Goal: Transaction & Acquisition: Purchase product/service

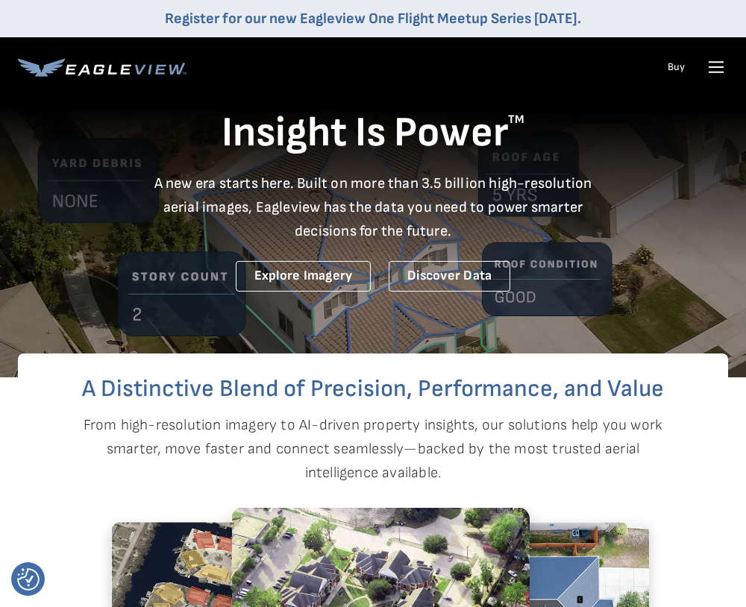
click at [720, 69] on icon at bounding box center [716, 67] width 24 height 24
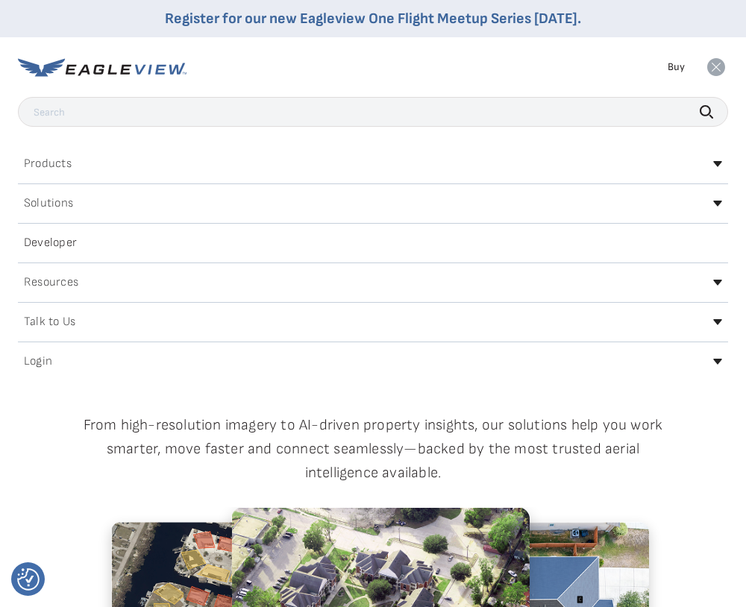
click at [699, 361] on div "Login" at bounding box center [373, 362] width 710 height 24
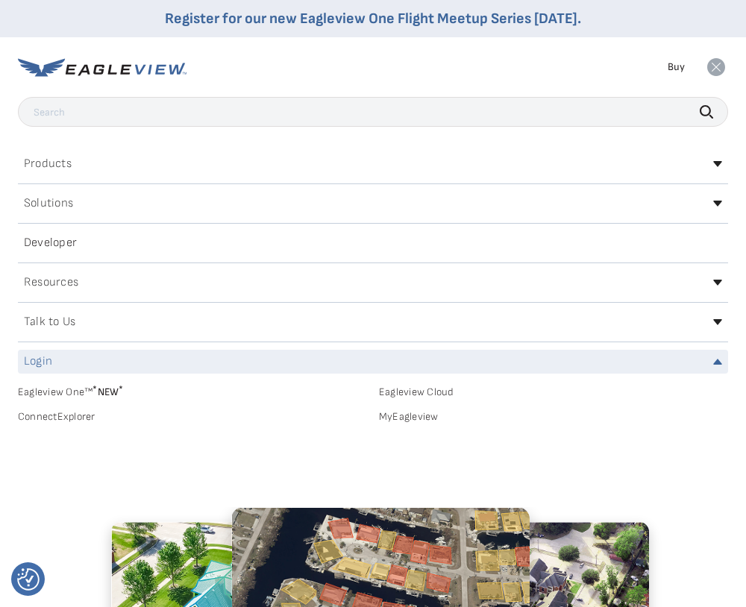
click at [411, 416] on link "MyEagleview" at bounding box center [553, 416] width 349 height 13
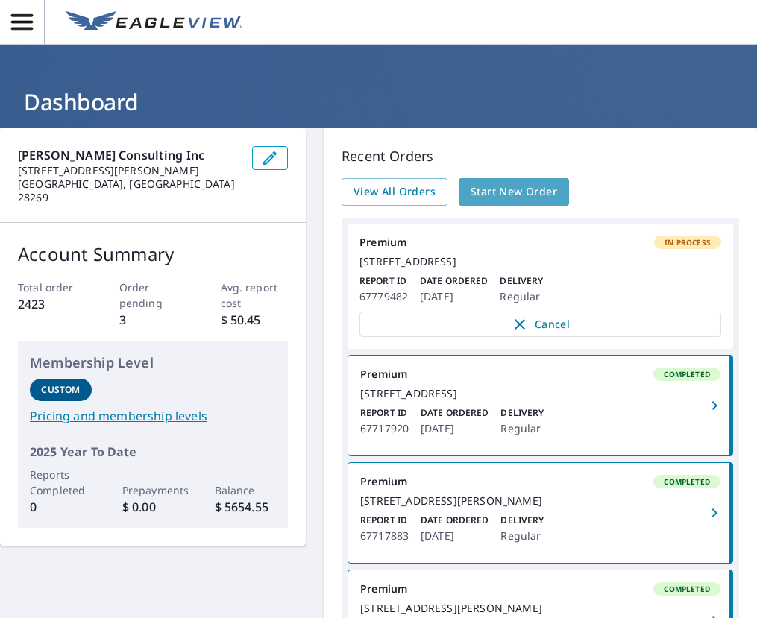
click at [539, 195] on span "Start New Order" at bounding box center [513, 192] width 86 height 19
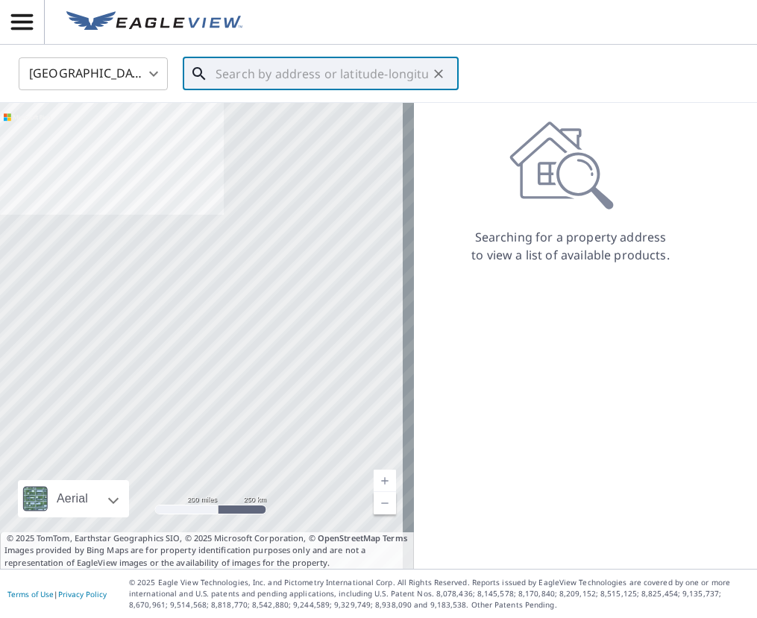
paste input "[STREET_ADDRESS]"
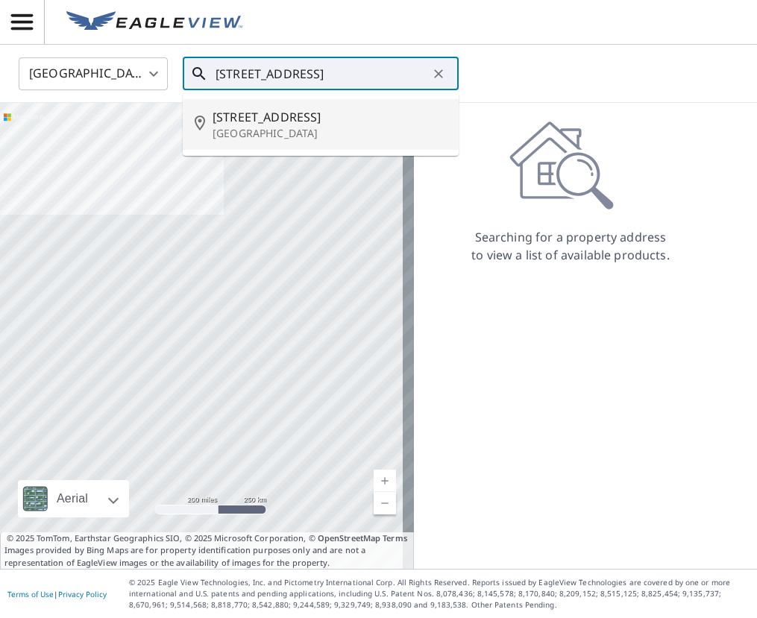
click at [272, 122] on span "[STREET_ADDRESS]" at bounding box center [329, 117] width 234 height 18
type input "[STREET_ADDRESS]"
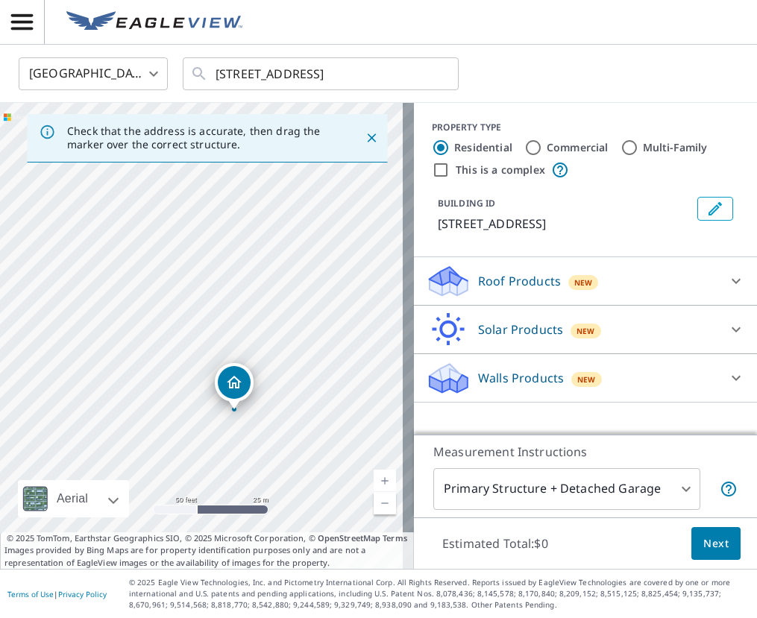
drag, startPoint x: 224, startPoint y: 275, endPoint x: 274, endPoint y: 380, distance: 115.7
click at [274, 380] on div "[STREET_ADDRESS]" at bounding box center [207, 336] width 414 height 466
drag, startPoint x: 236, startPoint y: 465, endPoint x: 326, endPoint y: 434, distance: 95.3
click at [326, 434] on div "7770 Uliva Way Sarasota, FL 34238" at bounding box center [207, 336] width 414 height 466
click at [731, 280] on icon at bounding box center [735, 281] width 9 height 5
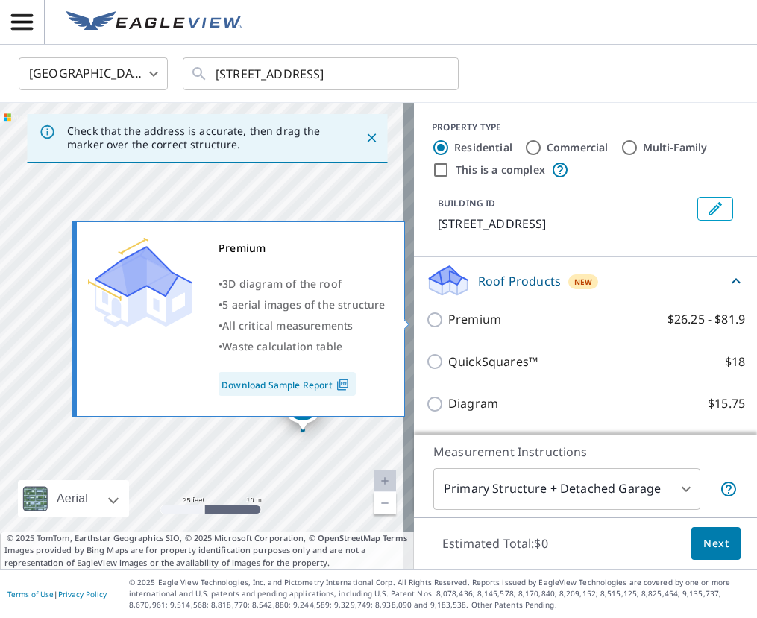
click at [432, 316] on input "Premium $26.25 - $81.9" at bounding box center [437, 320] width 22 height 18
checkbox input "true"
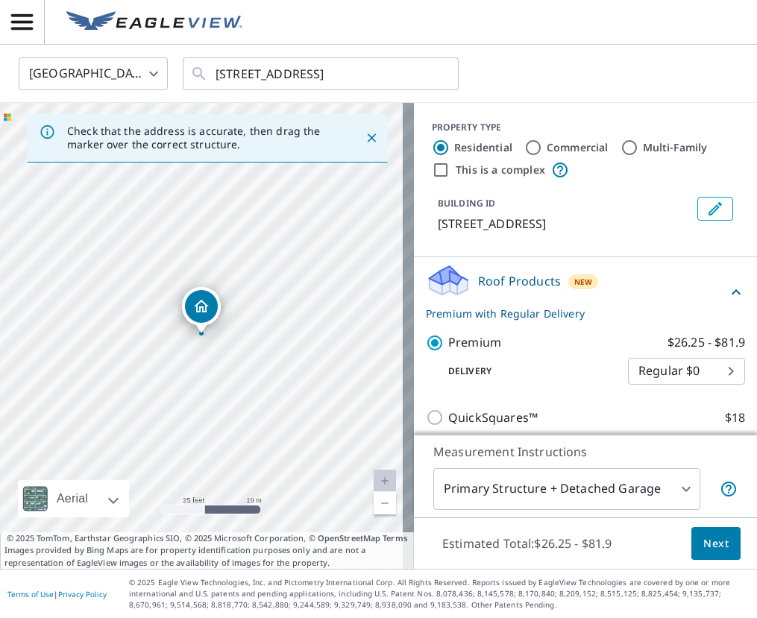
click at [717, 544] on button "Next" at bounding box center [715, 544] width 49 height 34
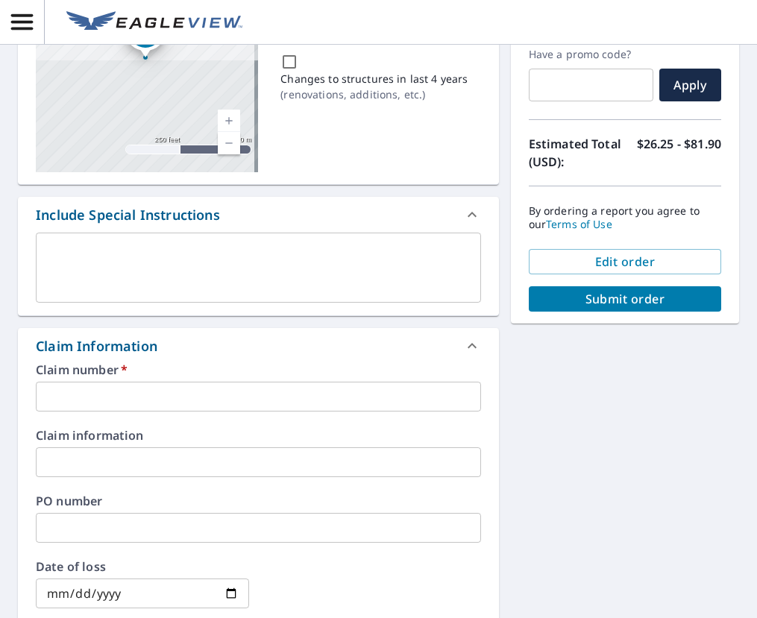
scroll to position [224, 0]
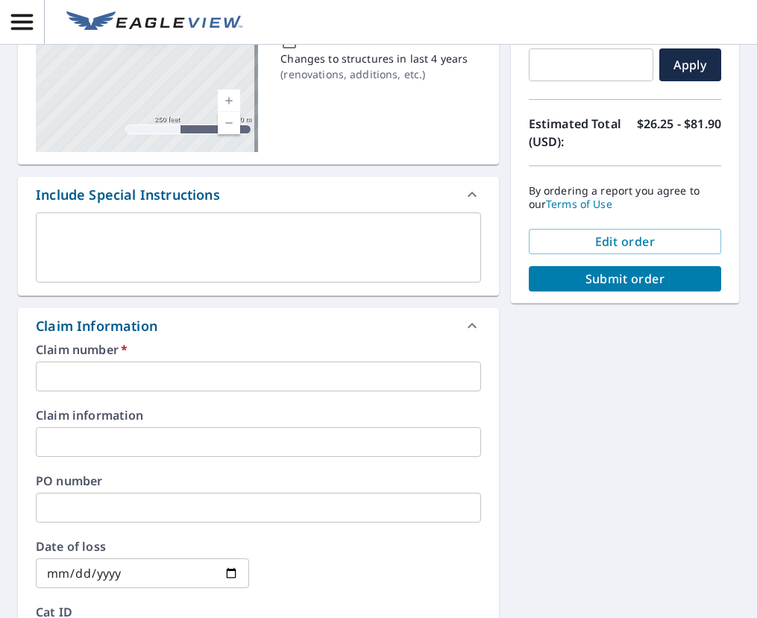
click at [115, 378] on input "text" at bounding box center [258, 377] width 445 height 30
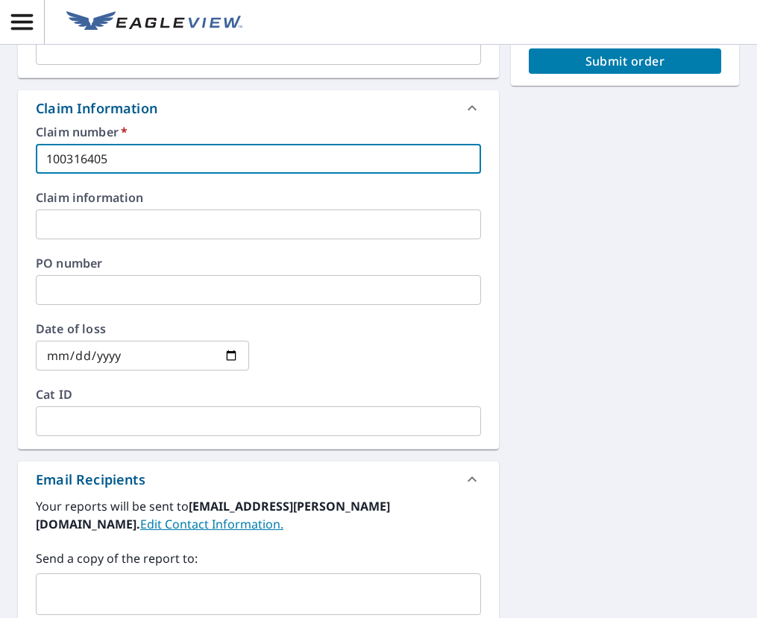
scroll to position [522, 0]
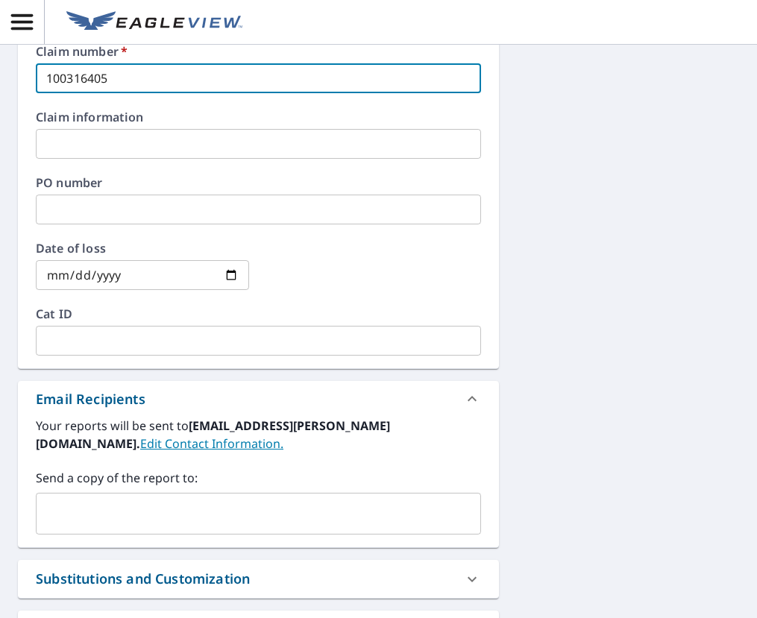
type input "100316405"
click at [83, 518] on input "text" at bounding box center [246, 514] width 409 height 28
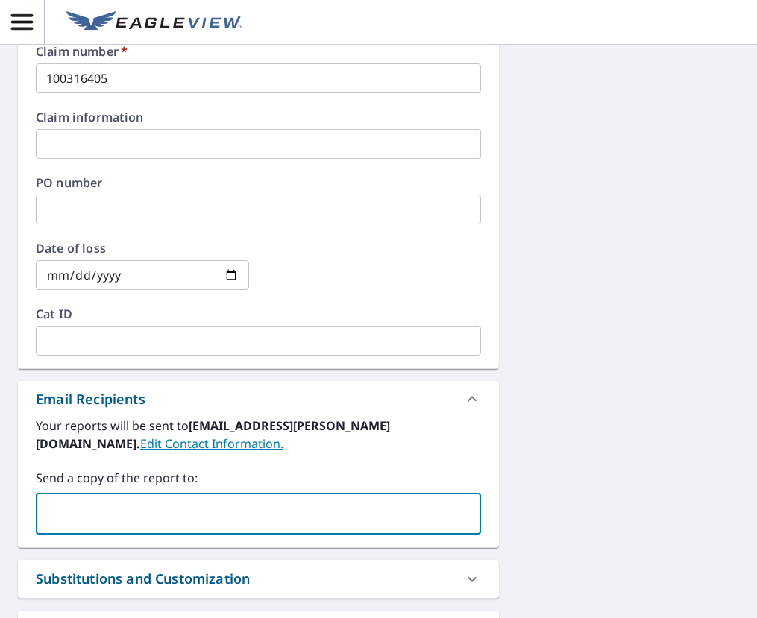
type input "mccarnicom@rimkus.com"
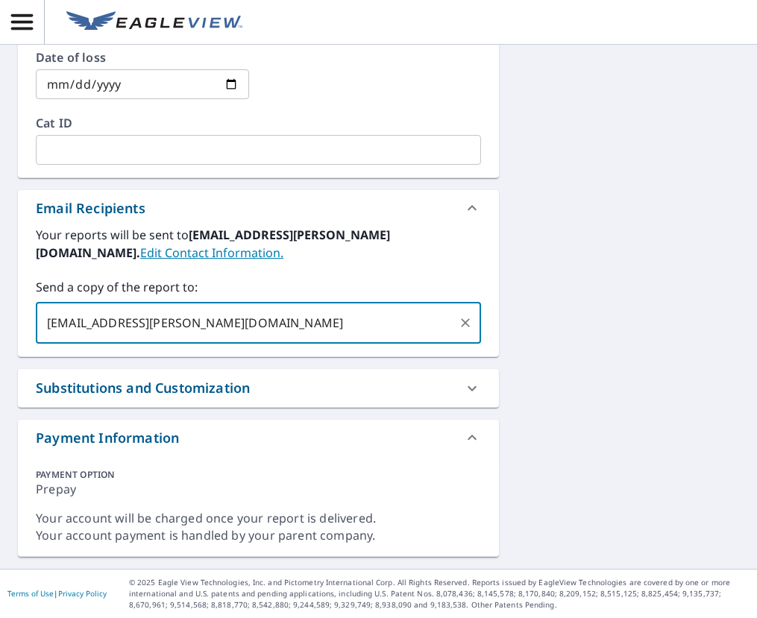
scroll to position [191, 0]
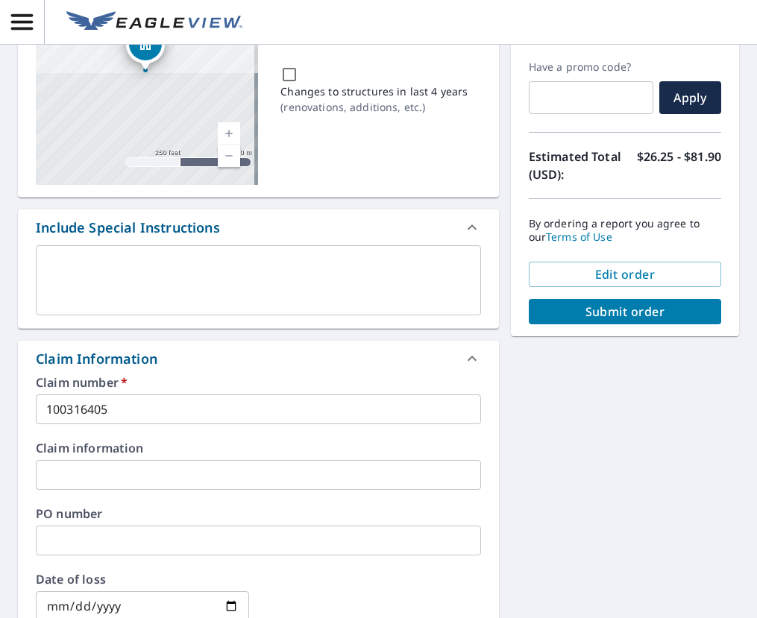
click at [633, 309] on span "Submit order" at bounding box center [625, 311] width 169 height 16
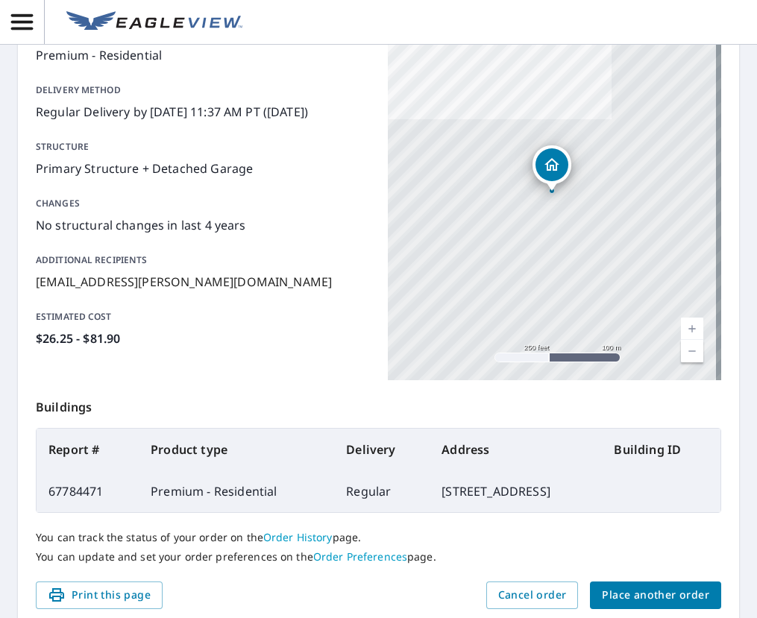
drag, startPoint x: 683, startPoint y: 534, endPoint x: 682, endPoint y: 541, distance: 7.5
click at [683, 535] on p "You can track the status of your order on the Order History page." at bounding box center [378, 537] width 685 height 13
click at [678, 588] on span "Place another order" at bounding box center [655, 595] width 107 height 19
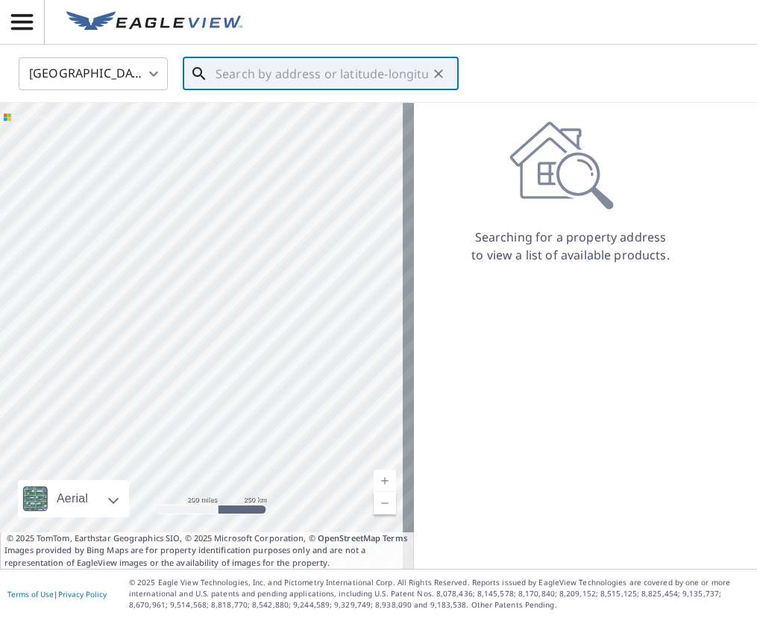
click at [237, 76] on input "text" at bounding box center [321, 74] width 212 height 42
paste input "11084 58th Street Circle East Parrish, FL 34219"
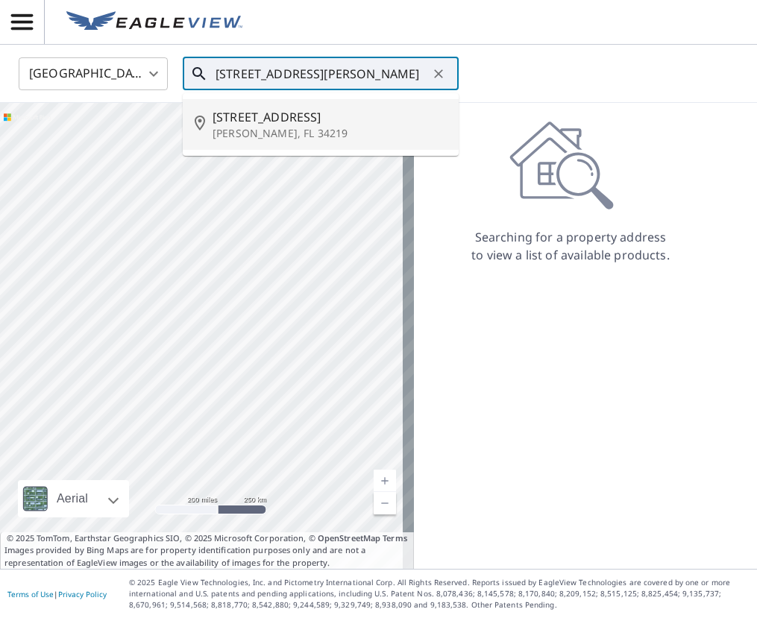
click at [280, 115] on span "11084 58th Street Cir E" at bounding box center [329, 117] width 234 height 18
type input "11084 58th Street Cir E Parrish, FL 34219"
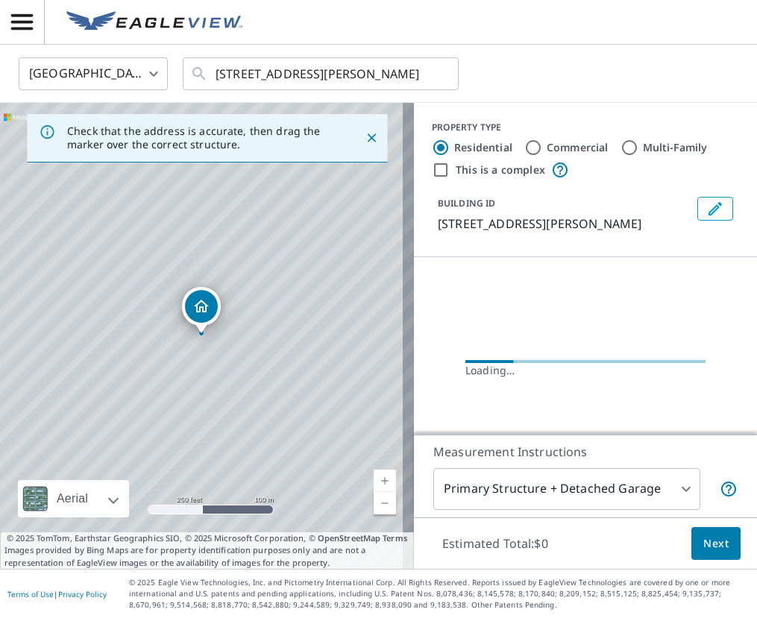
scroll to position [0, 0]
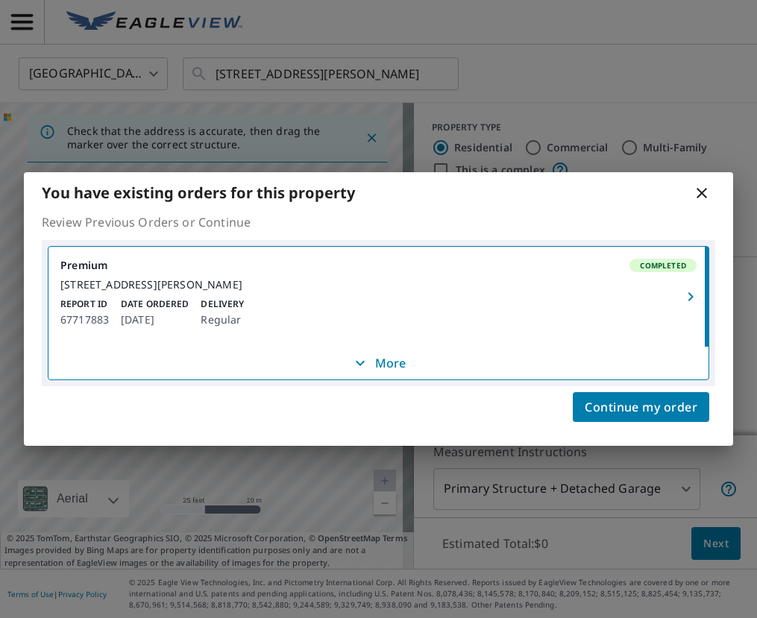
drag, startPoint x: 187, startPoint y: 271, endPoint x: 320, endPoint y: 424, distance: 203.0
click at [320, 424] on body "KK KK United States US ​ 11084 58th Street Cir E Parrish, FL 34219 ​ Check that…" at bounding box center [378, 309] width 757 height 618
click at [381, 369] on p "More" at bounding box center [378, 363] width 55 height 18
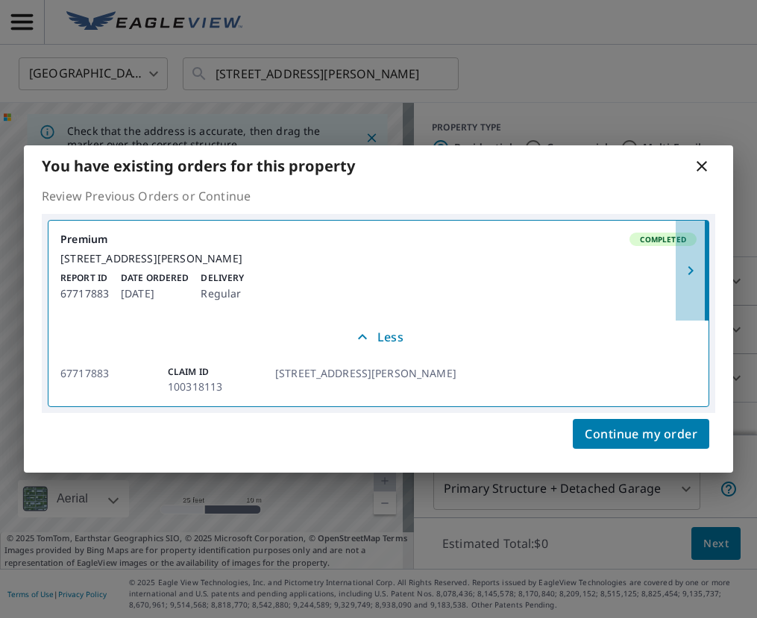
click at [691, 270] on icon "button" at bounding box center [689, 270] width 5 height 9
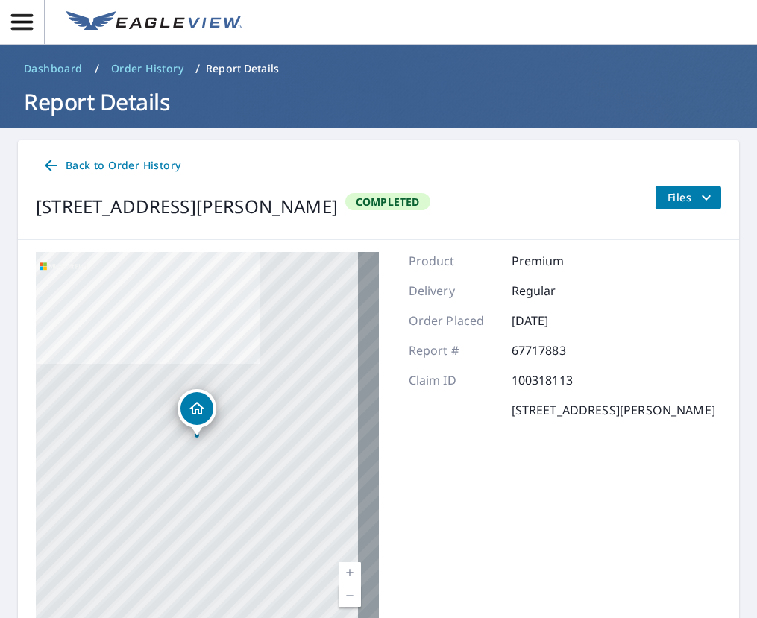
click at [697, 201] on icon "filesDropdownBtn-67717883" at bounding box center [706, 198] width 18 height 18
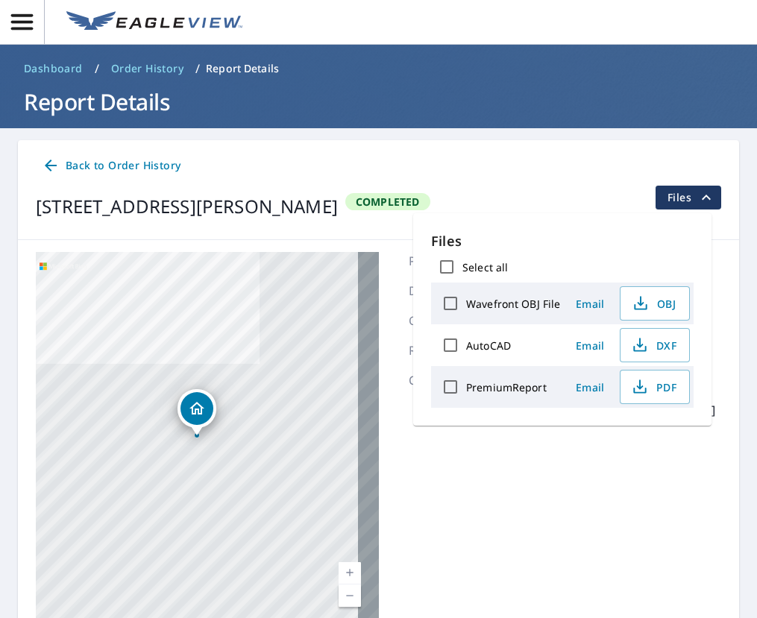
click at [456, 388] on input "PremiumReport" at bounding box center [450, 386] width 31 height 31
checkbox input "true"
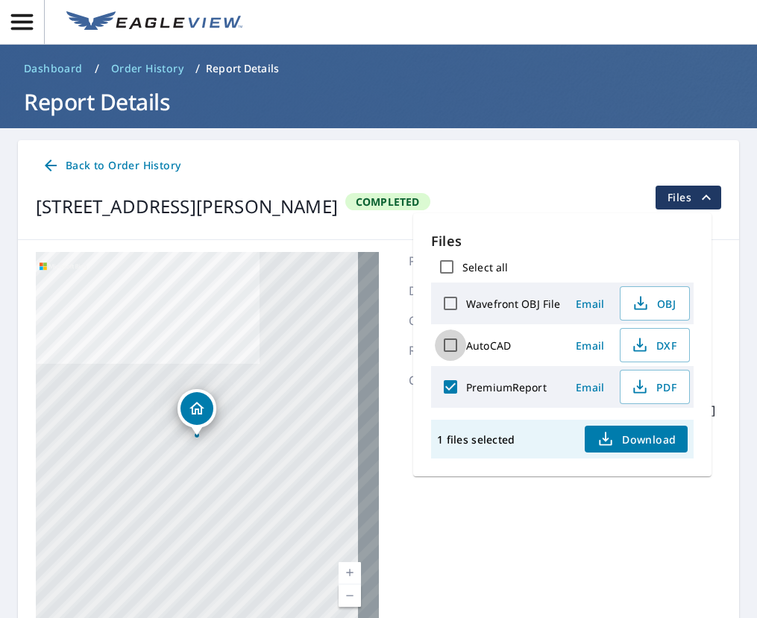
drag, startPoint x: 451, startPoint y: 348, endPoint x: 497, endPoint y: 375, distance: 53.5
click at [452, 348] on input "AutoCAD" at bounding box center [450, 345] width 31 height 31
checkbox input "true"
click at [629, 432] on span "Download" at bounding box center [635, 439] width 79 height 18
